Goal: Task Accomplishment & Management: Manage account settings

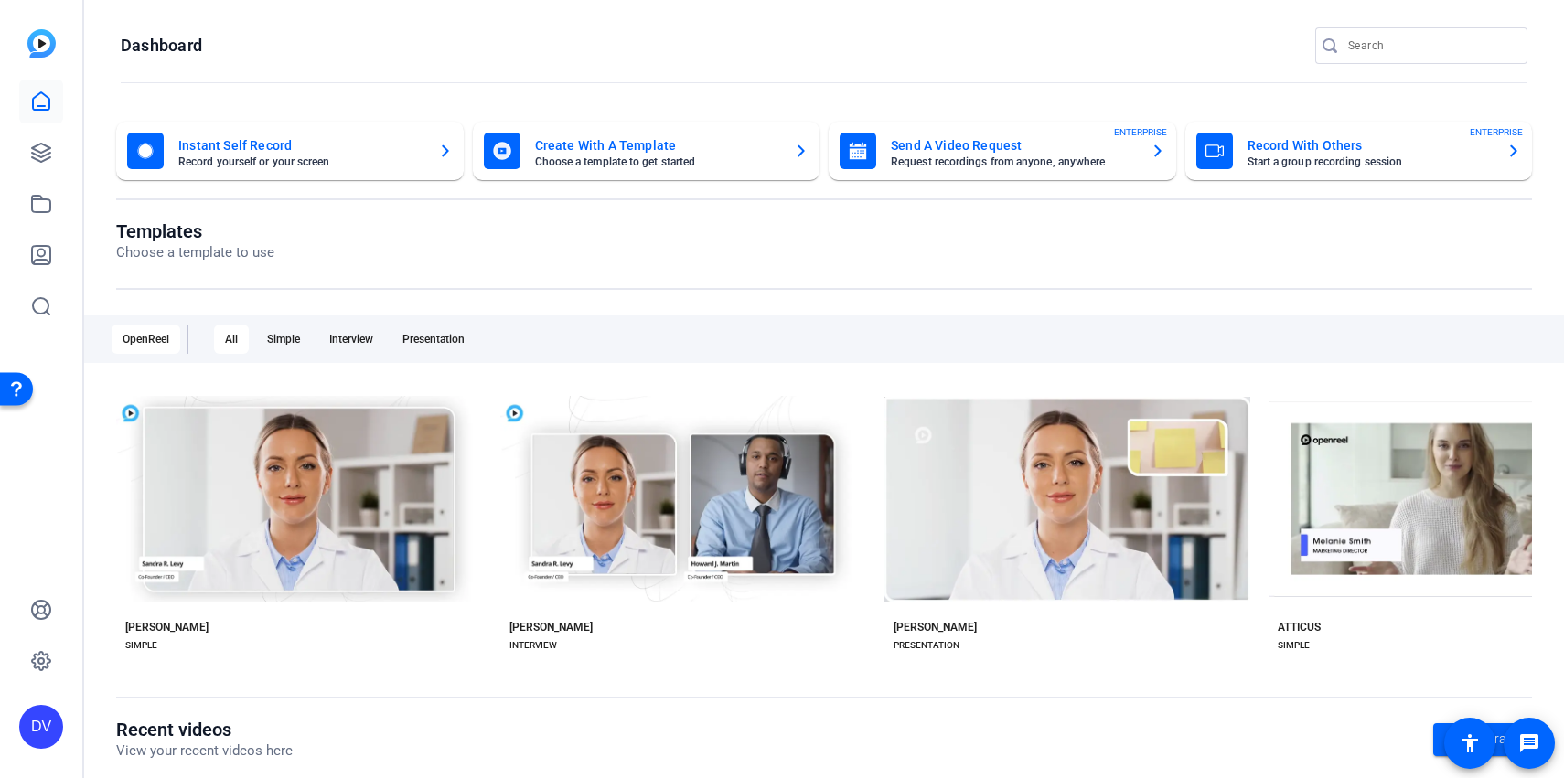
click at [1370, 50] on input "Search" at bounding box center [1430, 46] width 165 height 22
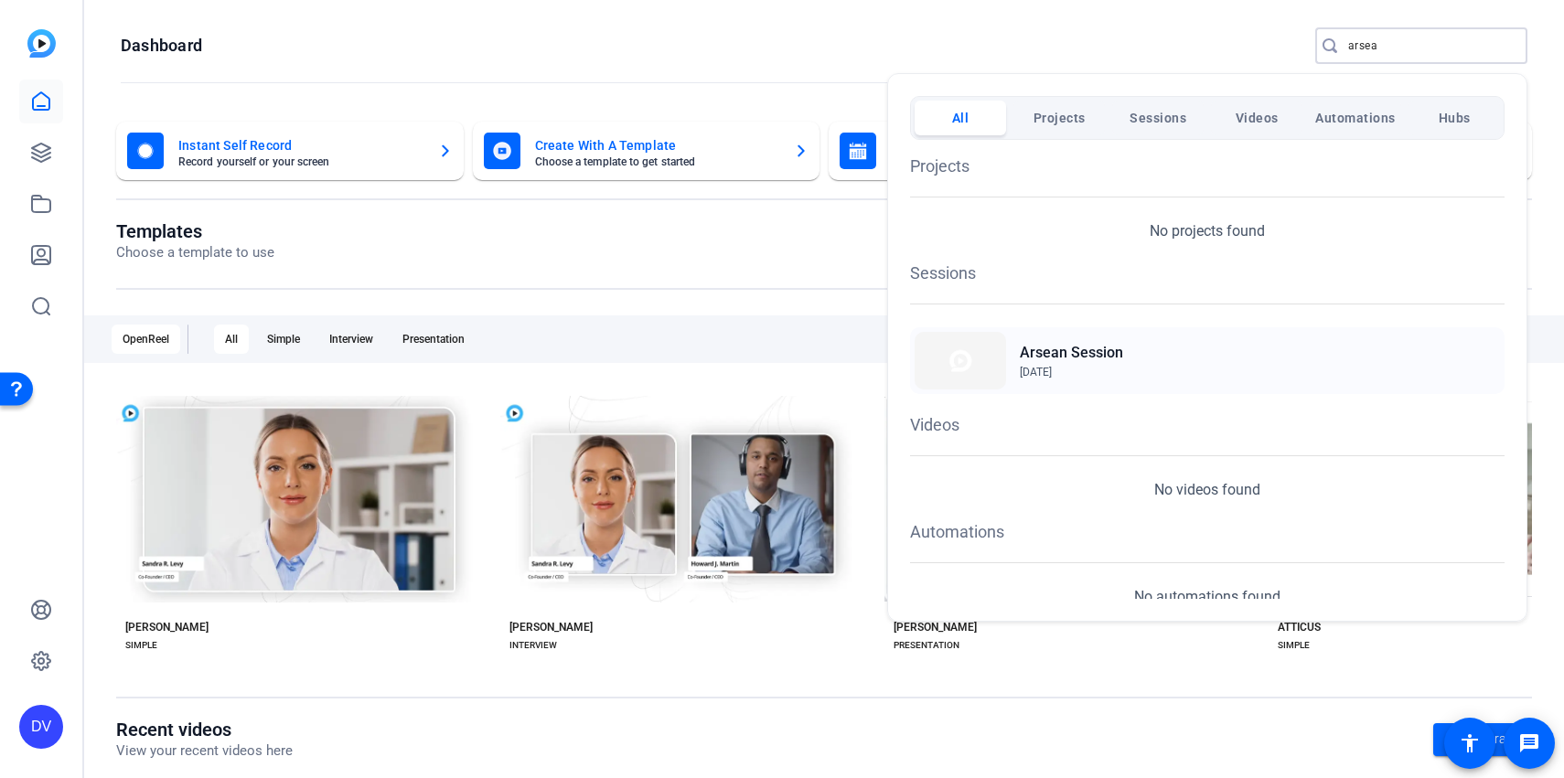
type input "arsea"
click at [1179, 362] on div "Arsean Session [DATE]" at bounding box center [1207, 360] width 595 height 67
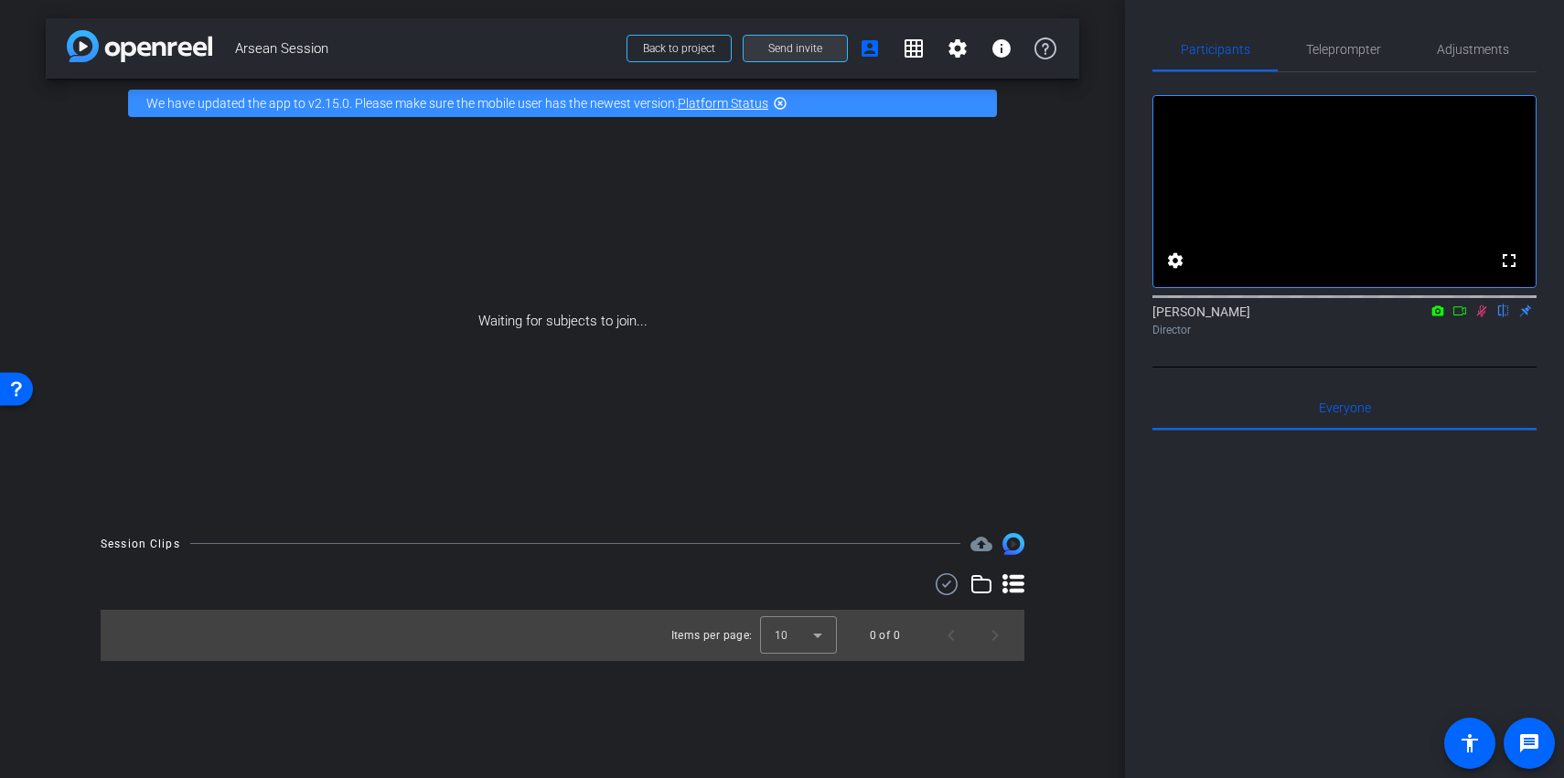
click at [767, 52] on span at bounding box center [795, 49] width 103 height 44
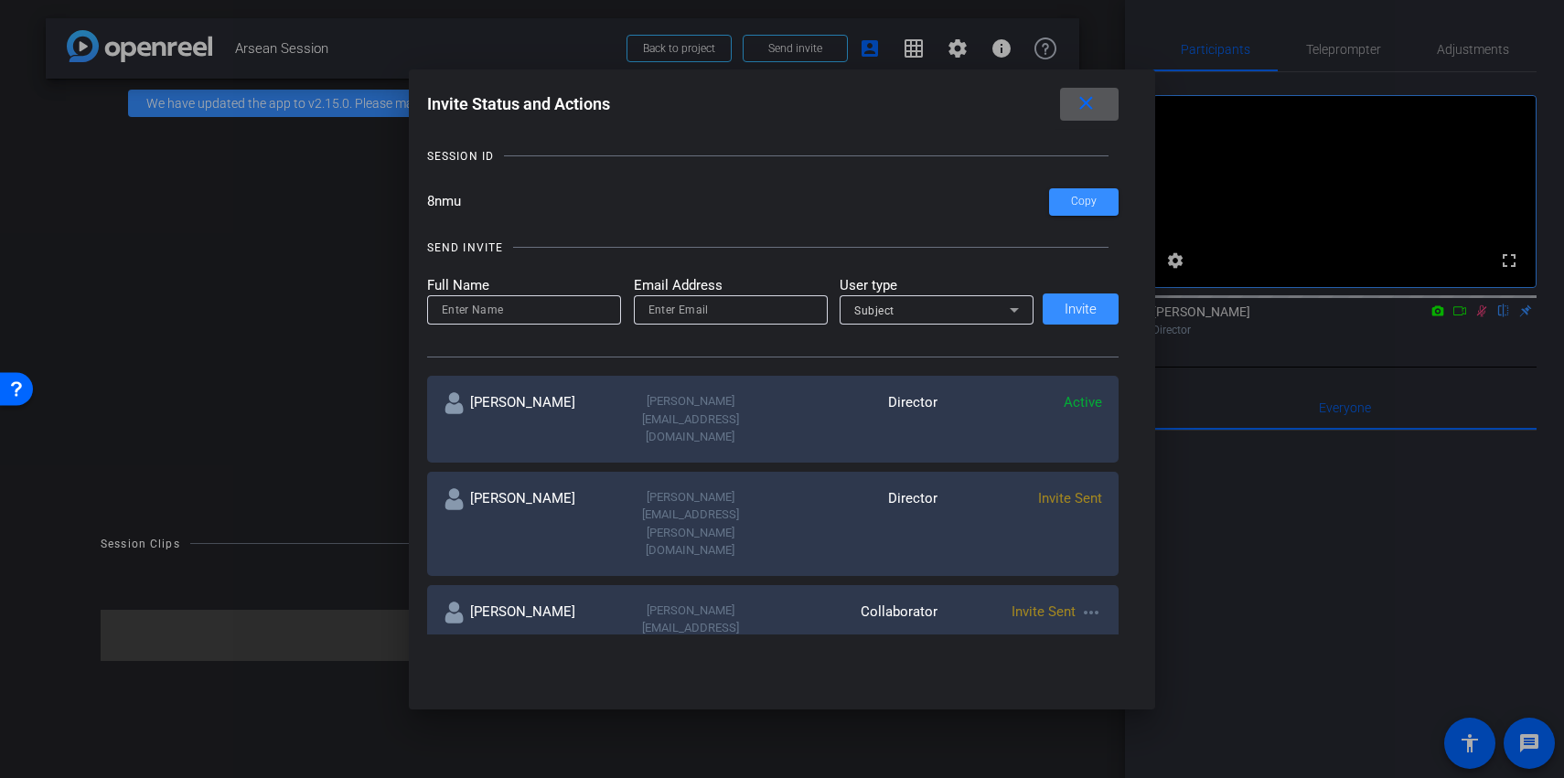
scroll to position [93, 0]
click at [1092, 600] on mat-icon "more_horiz" at bounding box center [1091, 611] width 22 height 22
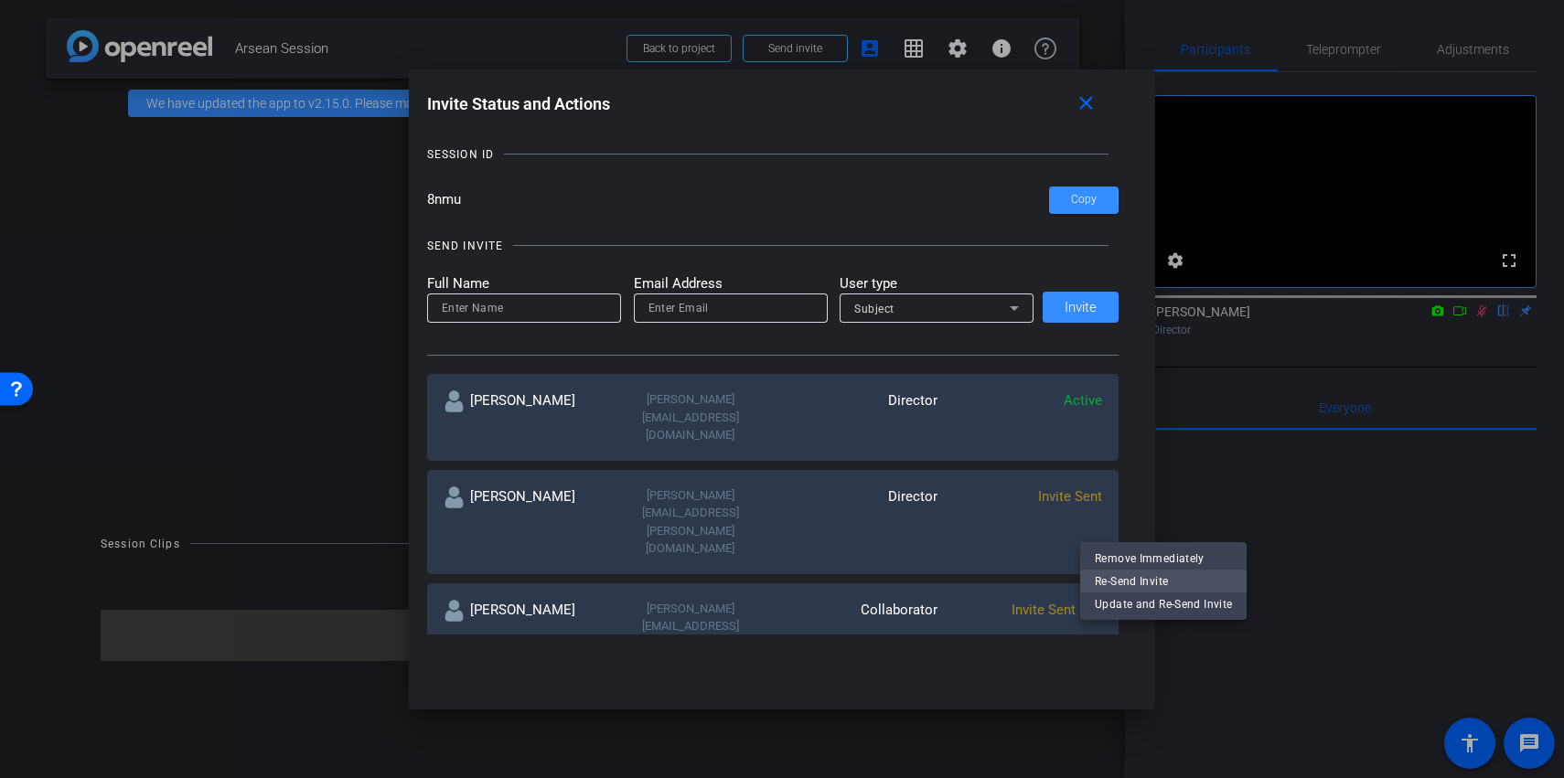
click at [1115, 574] on span "Re-Send Invite" at bounding box center [1163, 581] width 137 height 22
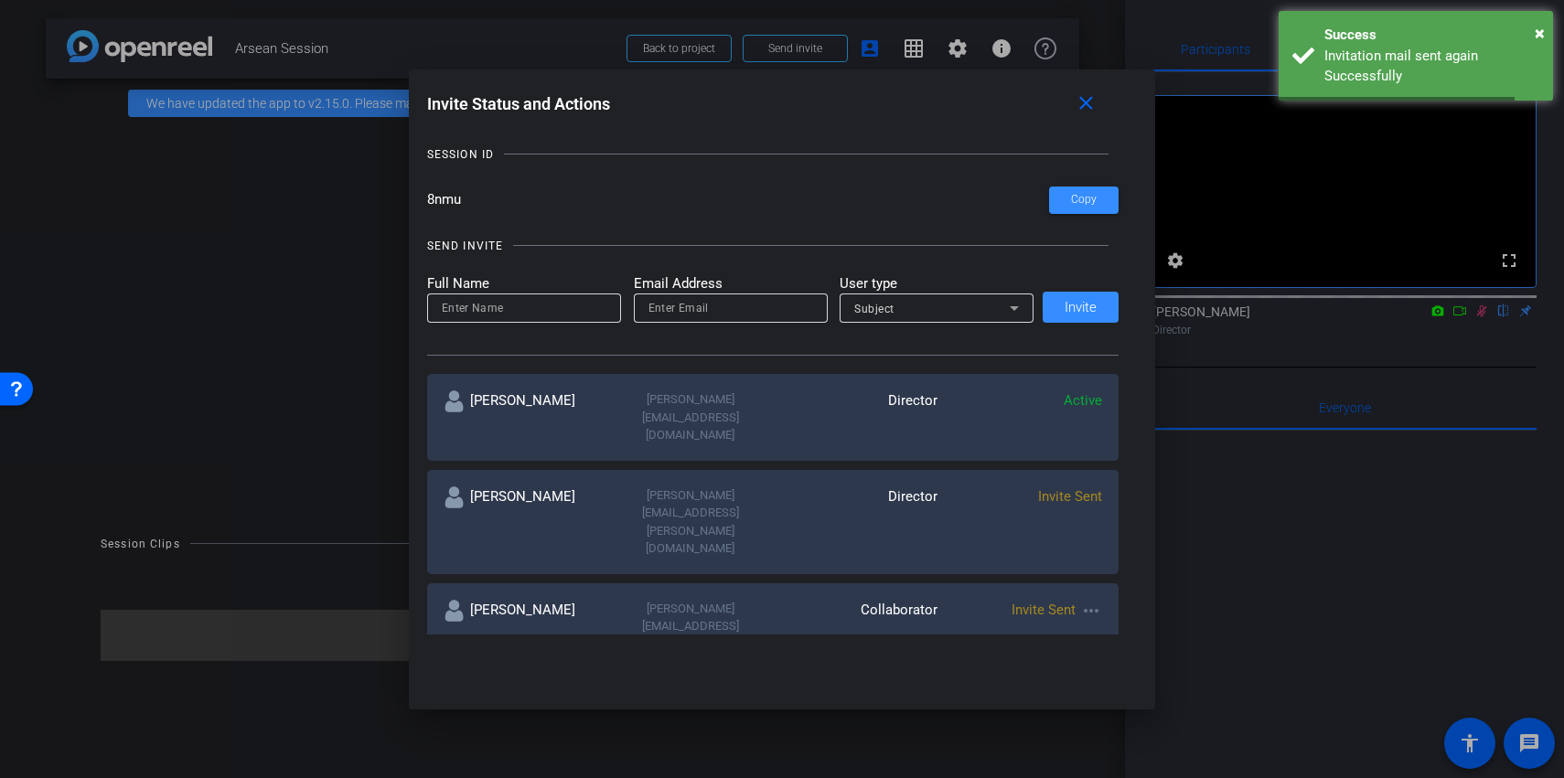
click at [1096, 695] on mat-icon "more_horiz" at bounding box center [1091, 706] width 22 height 22
click at [1119, 639] on span "Re-Send Invite" at bounding box center [1163, 646] width 137 height 22
